Goal: Task Accomplishment & Management: Use online tool/utility

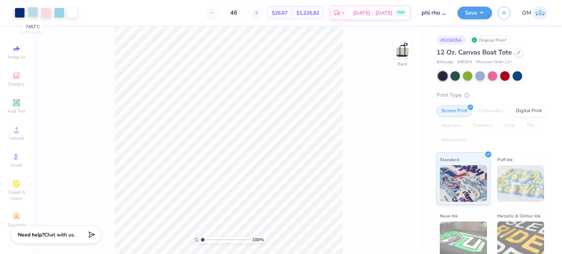
click at [33, 13] on div at bounding box center [33, 12] width 10 height 10
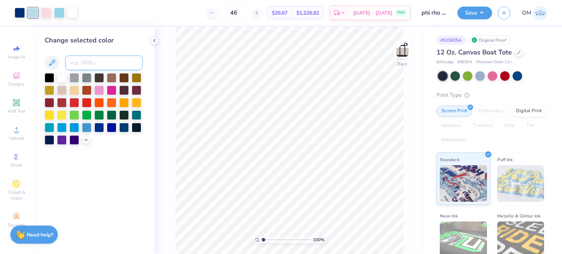
click at [81, 64] on input at bounding box center [104, 63] width 78 height 15
type input "2975"
click at [154, 38] on icon at bounding box center [154, 41] width 6 height 6
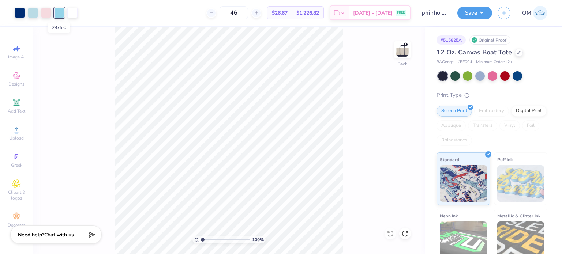
click at [59, 14] on div at bounding box center [59, 13] width 10 height 10
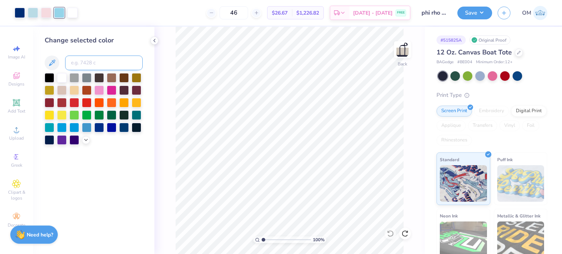
click at [66, 58] on input at bounding box center [104, 63] width 78 height 15
type input "7457"
click at [156, 43] on icon at bounding box center [154, 41] width 6 height 6
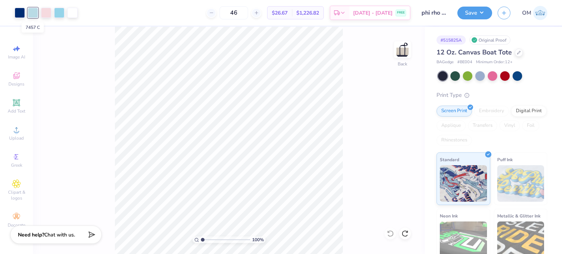
click at [30, 17] on div at bounding box center [33, 13] width 10 height 10
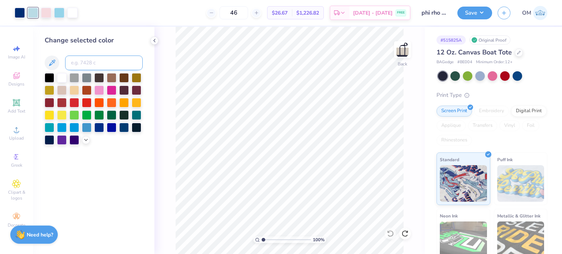
click at [76, 58] on input at bounding box center [104, 63] width 78 height 15
type input "2975"
click at [150, 39] on div at bounding box center [154, 41] width 8 height 8
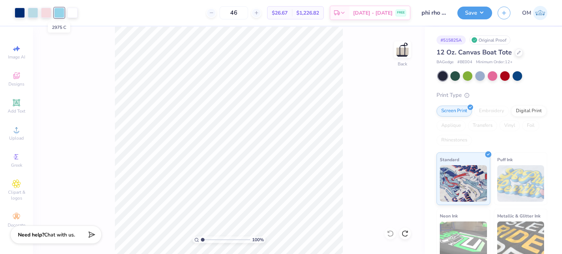
click at [54, 15] on div at bounding box center [59, 13] width 10 height 10
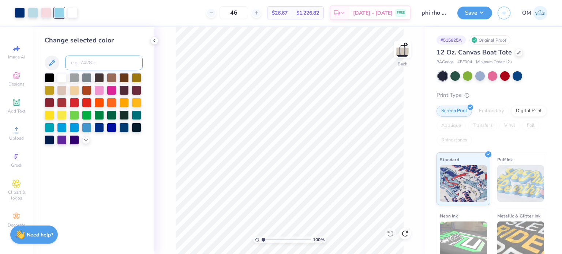
click at [82, 65] on input at bounding box center [104, 63] width 78 height 15
type input "7457"
click at [156, 38] on icon at bounding box center [154, 41] width 6 height 6
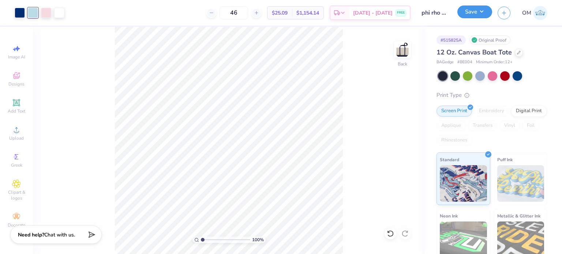
click at [470, 17] on button "Save" at bounding box center [474, 11] width 35 height 13
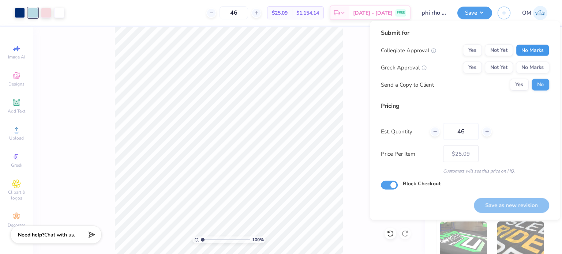
click at [524, 47] on button "No Marks" at bounding box center [532, 51] width 33 height 12
click at [468, 71] on button "Yes" at bounding box center [472, 68] width 19 height 12
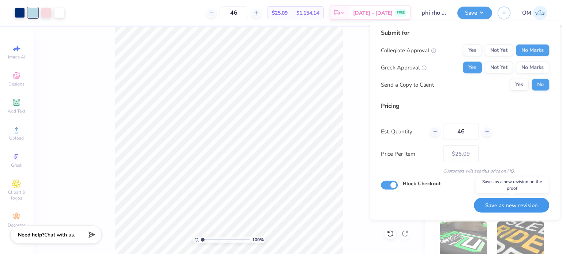
click at [507, 200] on button "Save as new revision" at bounding box center [511, 205] width 75 height 15
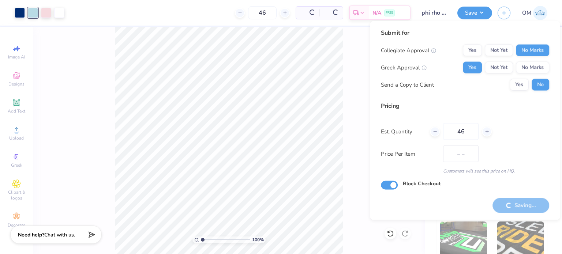
type input "$25.09"
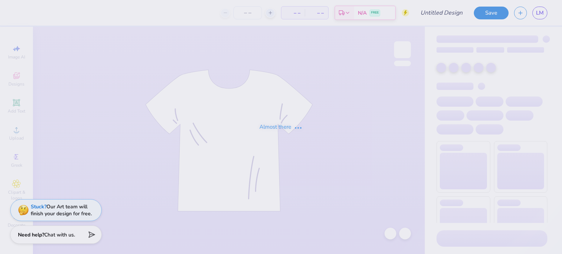
type input "RG 1"
type input "50"
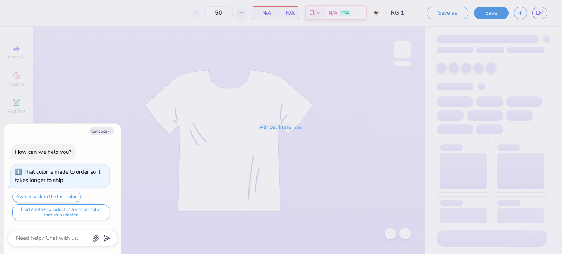
click at [542, 15] on div "Almost there" at bounding box center [281, 127] width 562 height 254
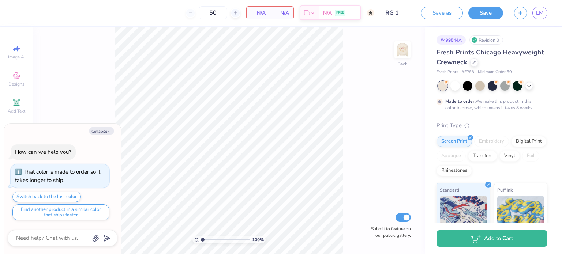
type textarea "x"
click at [541, 12] on span "LM" at bounding box center [540, 13] width 8 height 8
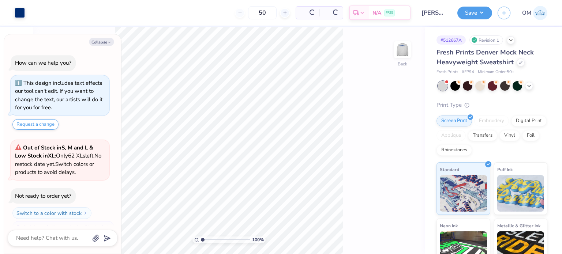
scroll to position [12, 0]
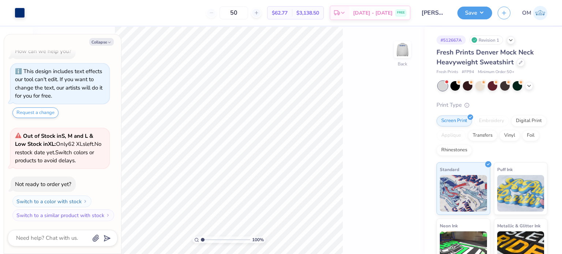
click at [102, 46] on div "Collapse How can we help you? This design includes text effects our tool can't …" at bounding box center [62, 143] width 117 height 219
click at [101, 45] on button "Collapse" at bounding box center [101, 42] width 25 height 8
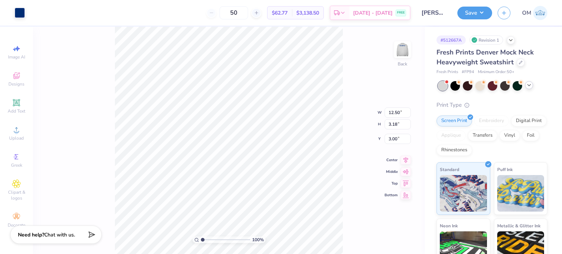
click at [529, 87] on icon at bounding box center [529, 85] width 6 height 6
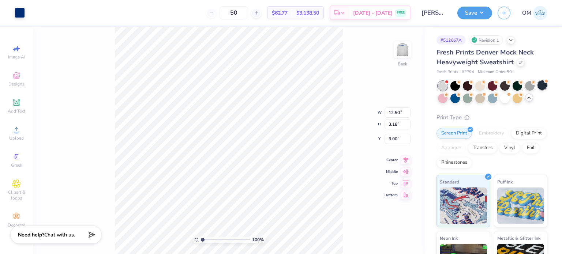
click at [443, 103] on div at bounding box center [492, 92] width 109 height 22
click at [537, 90] on div at bounding box center [542, 85] width 10 height 10
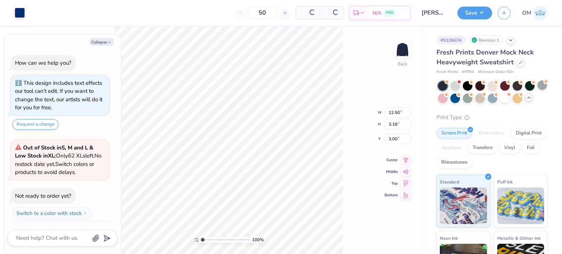
scroll to position [115, 0]
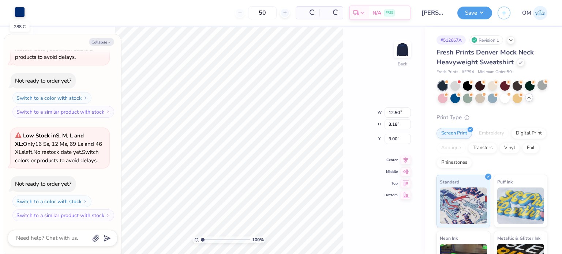
click at [21, 10] on div at bounding box center [20, 12] width 10 height 10
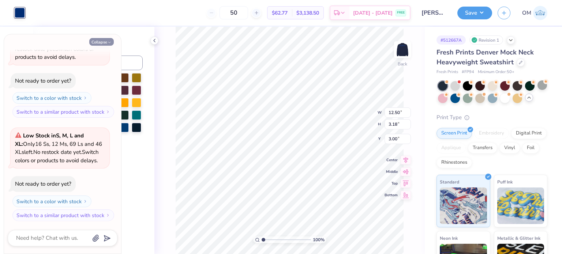
click at [113, 41] on button "Collapse" at bounding box center [101, 42] width 25 height 8
type textarea "x"
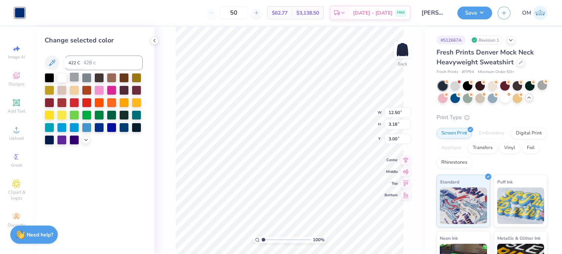
click at [74, 77] on div at bounding box center [74, 77] width 10 height 10
click at [91, 79] on div at bounding box center [87, 77] width 10 height 10
click at [83, 141] on icon at bounding box center [86, 139] width 6 height 6
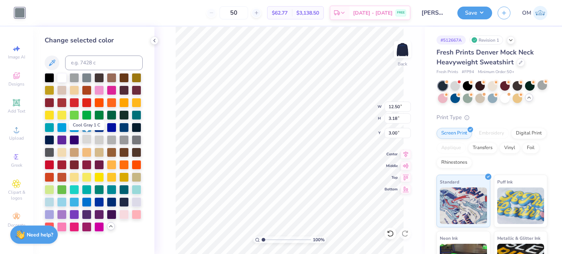
click at [86, 139] on div at bounding box center [87, 140] width 10 height 10
click at [97, 139] on div at bounding box center [99, 140] width 10 height 10
click at [111, 139] on div at bounding box center [112, 140] width 10 height 10
click at [124, 140] on div at bounding box center [124, 140] width 10 height 10
click at [115, 139] on div at bounding box center [112, 140] width 10 height 10
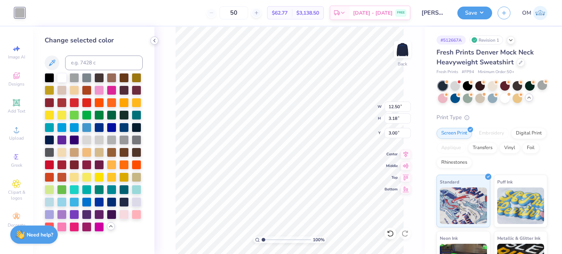
click at [154, 42] on icon at bounding box center [154, 41] width 6 height 6
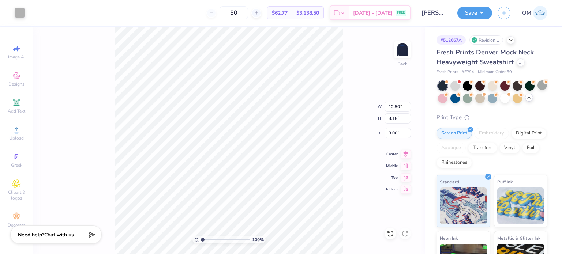
click at [352, 77] on div "100 % Back W 12.50 12.50 " H 3.18 3.18 " Y 3.00 3.00 " Center Middle Top Bottom" at bounding box center [229, 140] width 392 height 227
click at [23, 17] on div at bounding box center [20, 12] width 10 height 10
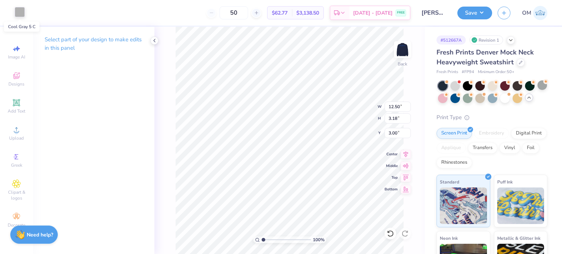
click at [22, 15] on div at bounding box center [20, 12] width 10 height 10
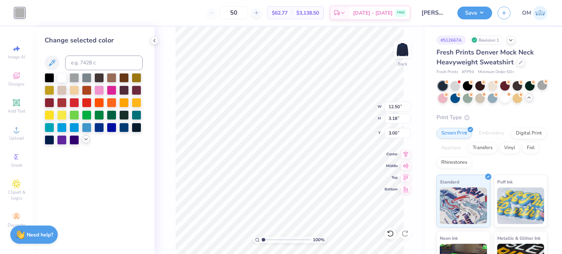
click at [84, 141] on icon at bounding box center [86, 139] width 6 height 6
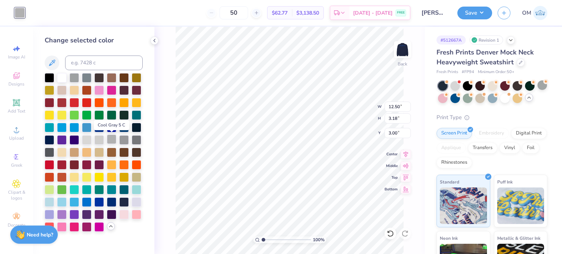
click at [110, 137] on div at bounding box center [112, 140] width 10 height 10
click at [157, 41] on icon at bounding box center [154, 41] width 6 height 6
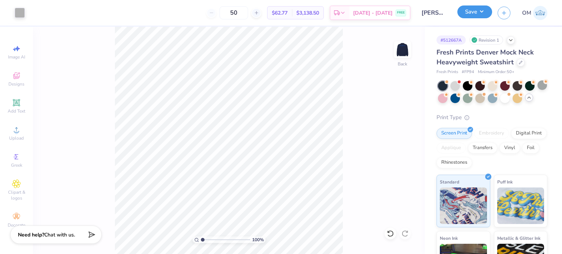
click at [479, 9] on button "Save" at bounding box center [474, 11] width 35 height 13
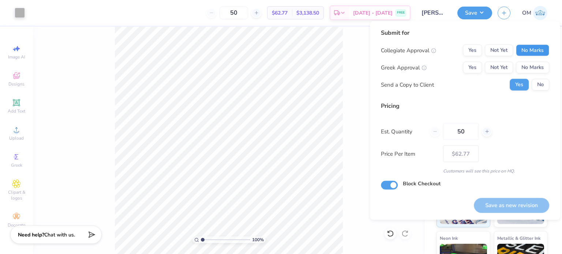
click at [537, 46] on button "No Marks" at bounding box center [532, 51] width 33 height 12
click at [537, 66] on button "No Marks" at bounding box center [532, 68] width 33 height 12
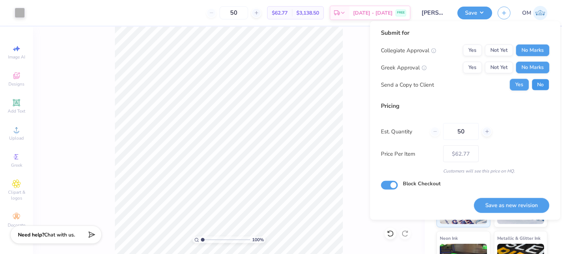
click at [541, 88] on button "No" at bounding box center [540, 85] width 18 height 12
click at [512, 202] on button "Save as new revision" at bounding box center [511, 205] width 75 height 15
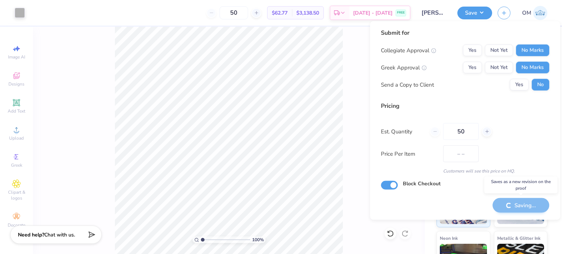
type input "$62.77"
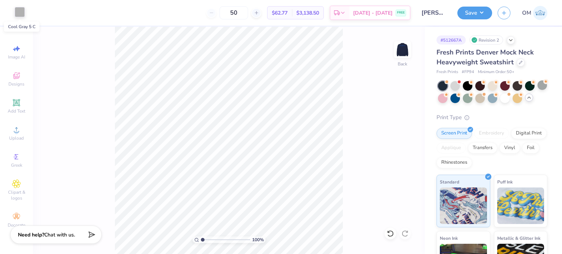
click at [20, 14] on div at bounding box center [20, 12] width 10 height 10
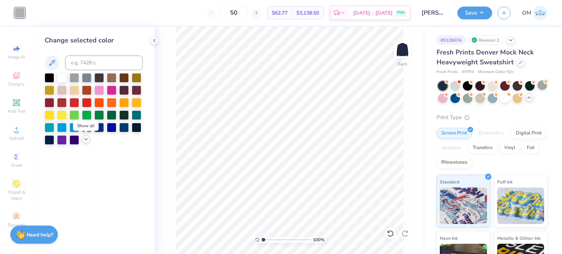
click at [86, 143] on div at bounding box center [86, 139] width 8 height 8
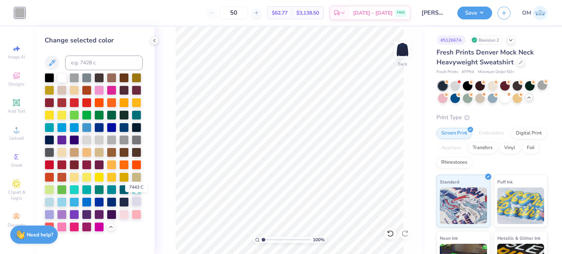
click at [135, 203] on div at bounding box center [137, 202] width 10 height 10
click at [113, 141] on div at bounding box center [112, 140] width 10 height 10
click at [100, 139] on div at bounding box center [99, 140] width 10 height 10
click at [111, 137] on div at bounding box center [112, 140] width 10 height 10
click at [153, 39] on icon at bounding box center [154, 41] width 6 height 6
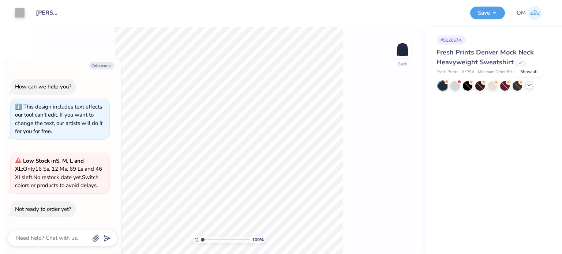
click at [530, 83] on icon at bounding box center [529, 85] width 6 height 6
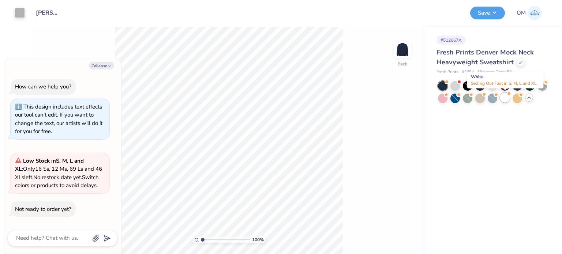
click at [505, 96] on div at bounding box center [505, 98] width 10 height 10
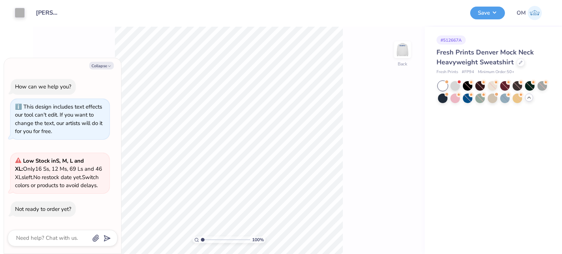
type textarea "x"
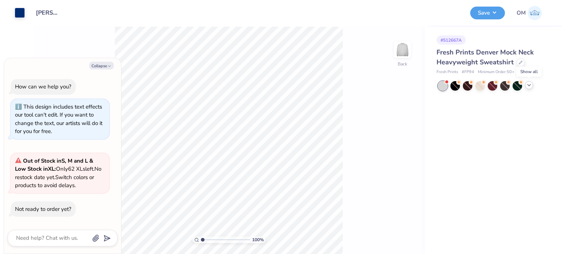
click at [530, 88] on div at bounding box center [529, 85] width 8 height 8
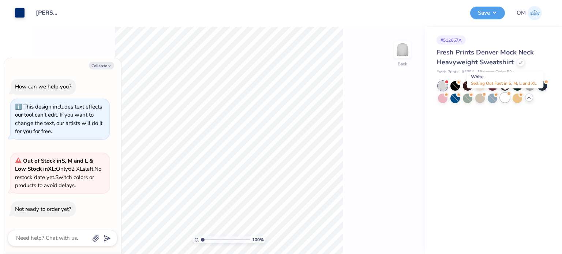
click at [505, 98] on div at bounding box center [505, 98] width 10 height 10
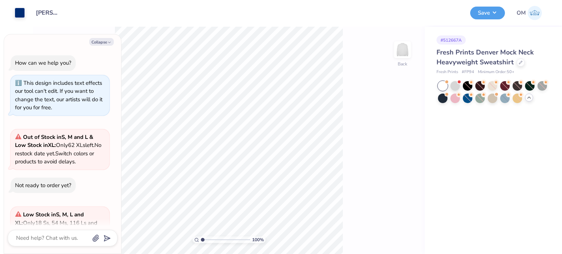
scroll to position [62, 0]
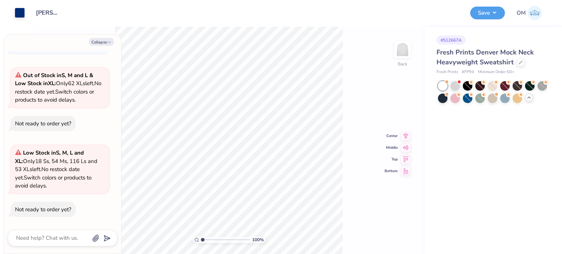
click at [350, 65] on div "100 % Back Center Middle Top Bottom" at bounding box center [229, 140] width 392 height 227
click at [480, 15] on button "Save" at bounding box center [487, 11] width 35 height 13
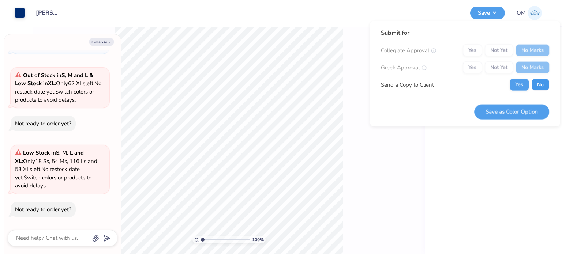
click at [542, 89] on button "No" at bounding box center [540, 85] width 18 height 12
click at [485, 114] on button "Save as Color Option" at bounding box center [511, 111] width 75 height 15
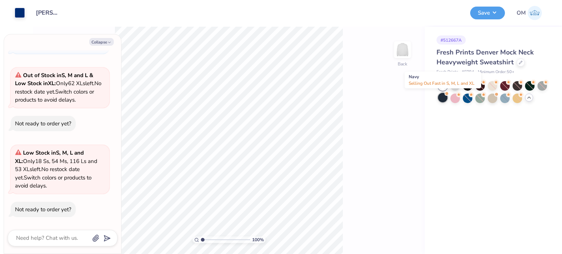
click at [441, 102] on div at bounding box center [443, 98] width 10 height 10
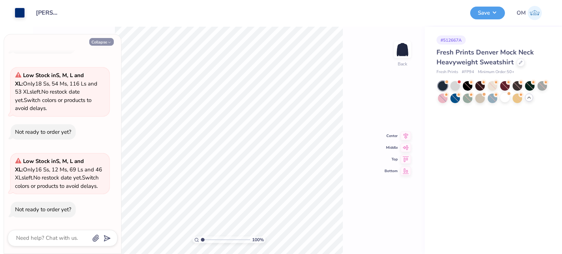
click at [97, 42] on button "Collapse" at bounding box center [101, 42] width 25 height 8
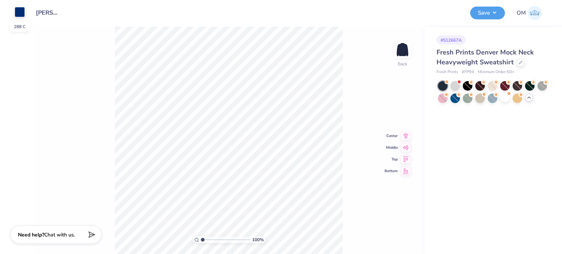
click at [19, 13] on div at bounding box center [20, 12] width 10 height 10
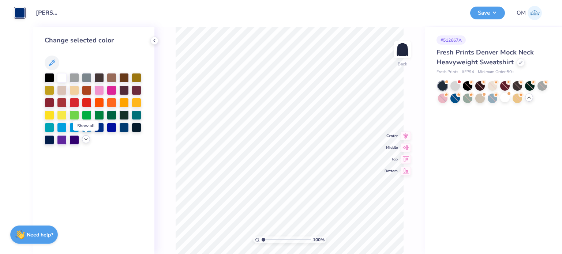
click at [85, 139] on polyline at bounding box center [85, 139] width 3 height 1
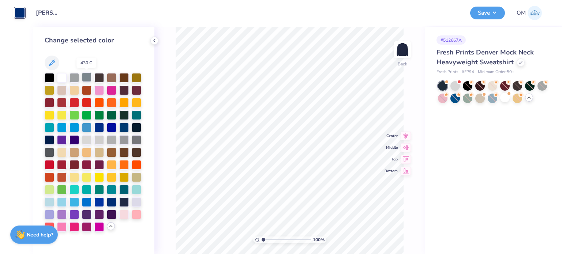
click at [87, 78] on div at bounding box center [87, 77] width 10 height 10
click at [78, 77] on div at bounding box center [74, 77] width 10 height 10
click at [109, 140] on div at bounding box center [112, 140] width 10 height 10
click at [157, 41] on icon at bounding box center [154, 41] width 6 height 6
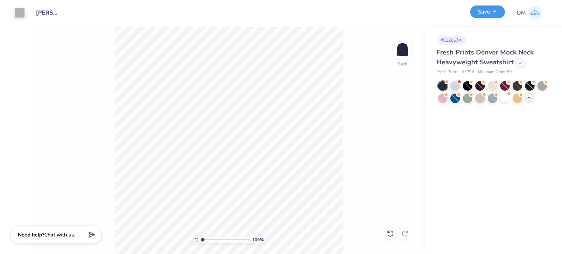
click at [481, 16] on button "Save" at bounding box center [487, 11] width 35 height 13
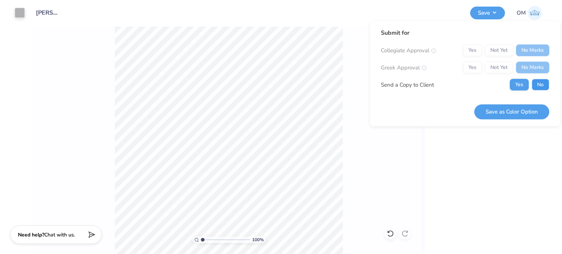
click at [539, 80] on button "No" at bounding box center [540, 85] width 18 height 12
click at [493, 114] on button "Save as Color Option" at bounding box center [511, 111] width 75 height 15
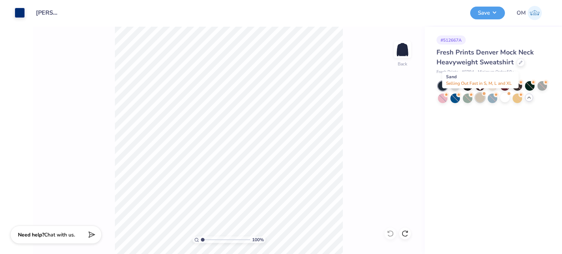
click at [478, 99] on div at bounding box center [480, 98] width 10 height 10
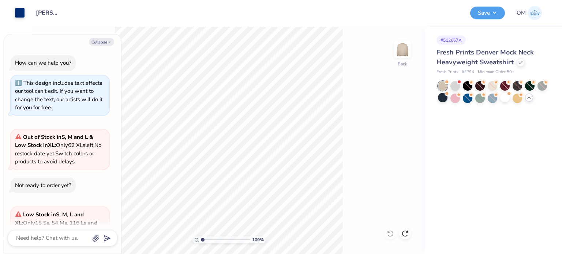
scroll to position [217, 0]
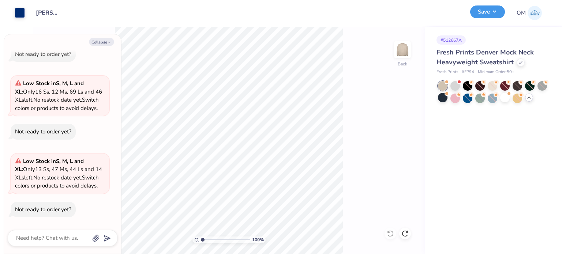
click at [488, 5] on button "Save" at bounding box center [487, 11] width 35 height 13
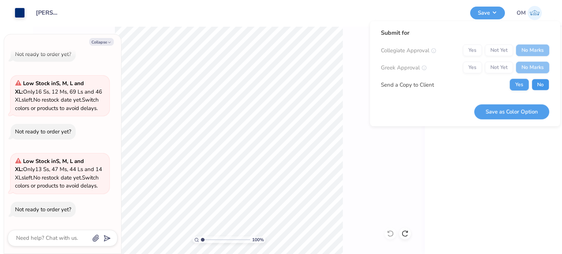
click at [538, 87] on button "No" at bounding box center [540, 85] width 18 height 12
click at [501, 116] on button "Save as Color Option" at bounding box center [511, 111] width 75 height 15
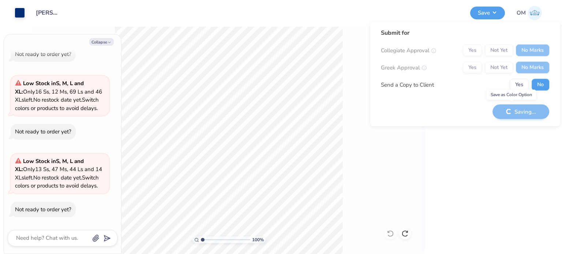
type textarea "x"
